Goal: Communication & Community: Connect with others

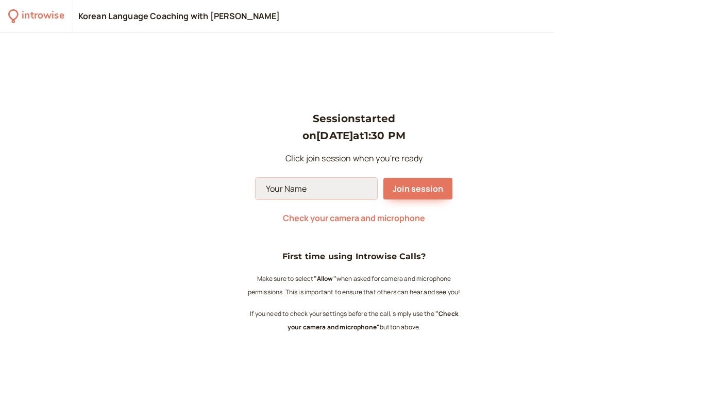
click at [340, 188] on input at bounding box center [317, 189] width 122 height 22
type input "[PERSON_NAME]"
click at [414, 194] on span "Join session" at bounding box center [418, 188] width 50 height 11
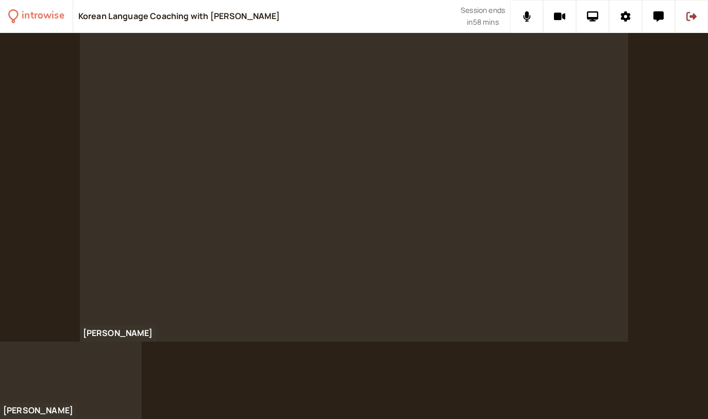
click at [506, 360] on div at bounding box center [354, 226] width 708 height 386
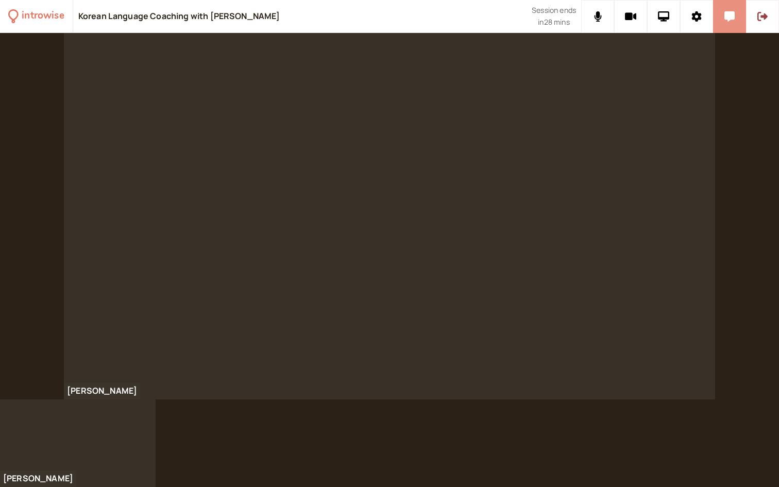
click at [707, 18] on icon at bounding box center [729, 16] width 10 height 10
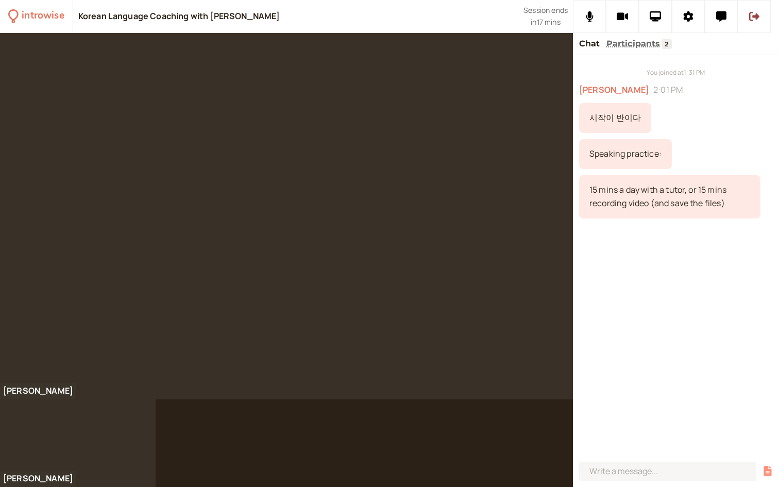
click at [707, 418] on icon "button" at bounding box center [768, 471] width 8 height 10
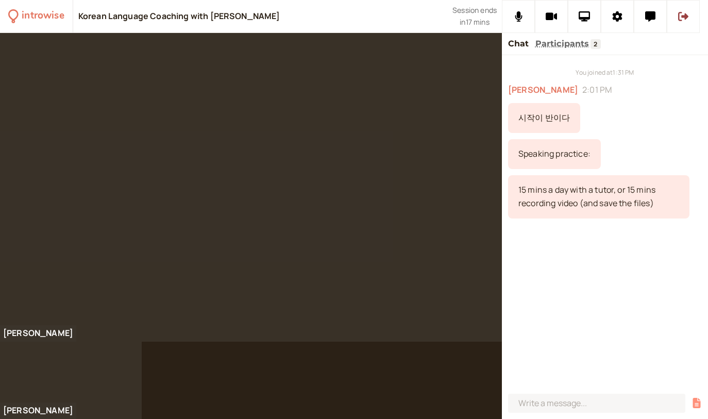
click at [694, 401] on icon "button" at bounding box center [697, 403] width 8 height 10
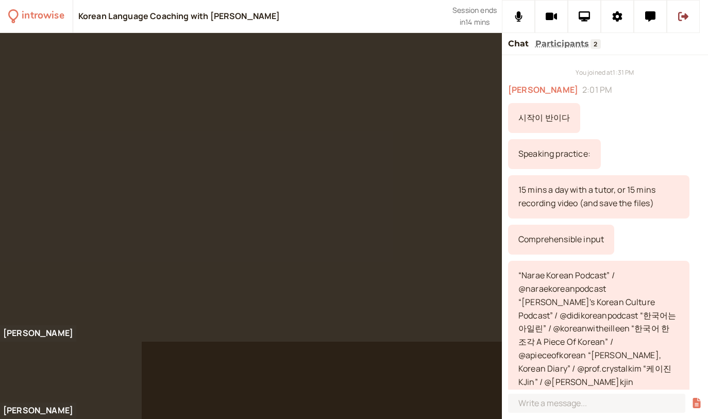
scroll to position [114, 0]
